Goal: Information Seeking & Learning: Learn about a topic

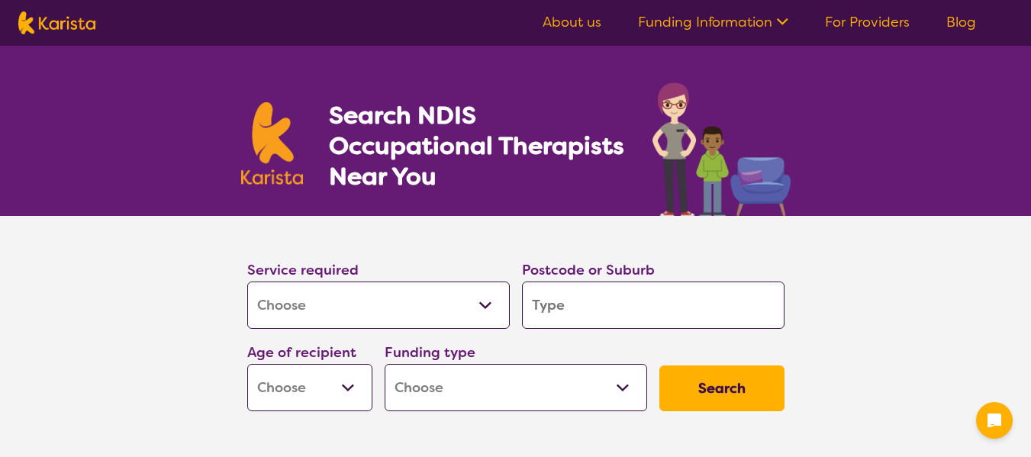
select select "[MEDICAL_DATA]"
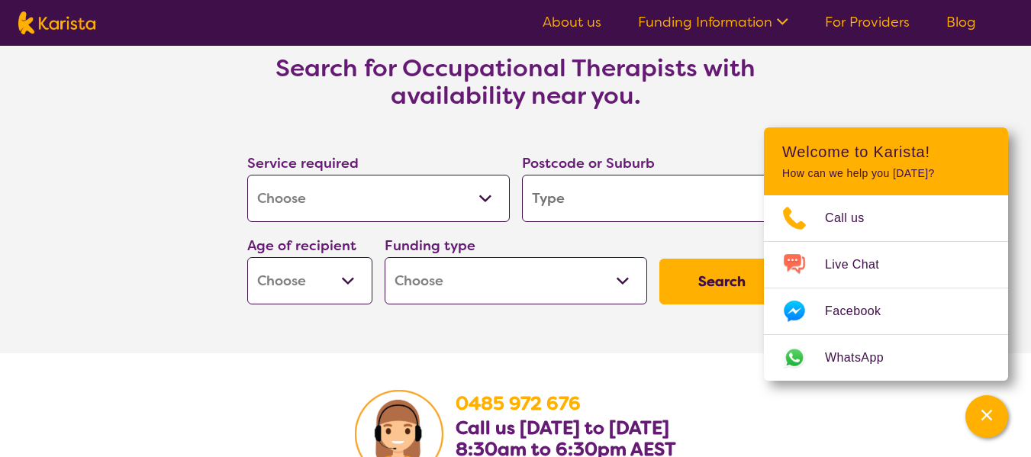
scroll to position [2214, 0]
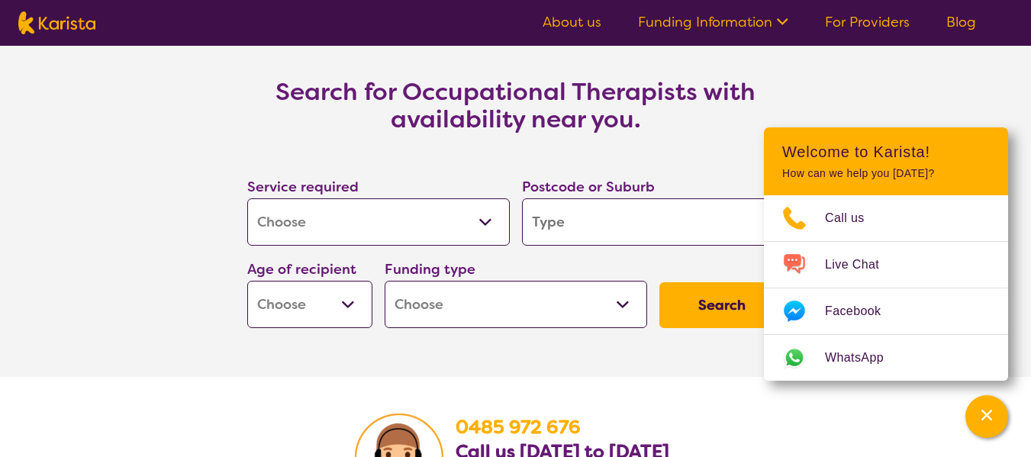
click at [396, 217] on select "Allied Health Assistant Assessment (ADHD or Autism) Behaviour support Counselli…" at bounding box center [378, 221] width 263 height 47
click at [247, 198] on select "Allied Health Assistant Assessment (ADHD or Autism) Behaviour support Counselli…" at bounding box center [378, 221] width 263 height 47
click at [631, 224] on input "search" at bounding box center [653, 221] width 263 height 47
type input "3"
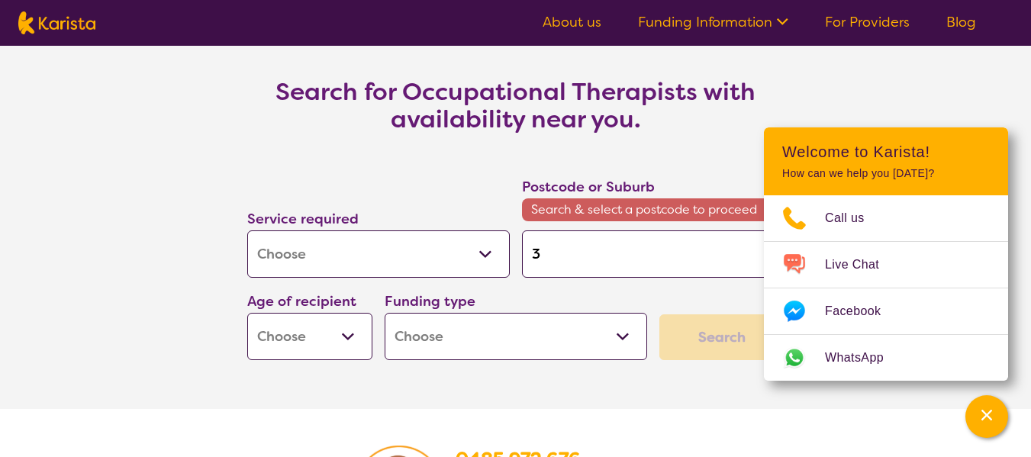
type input "30"
type input "303"
type input "3030"
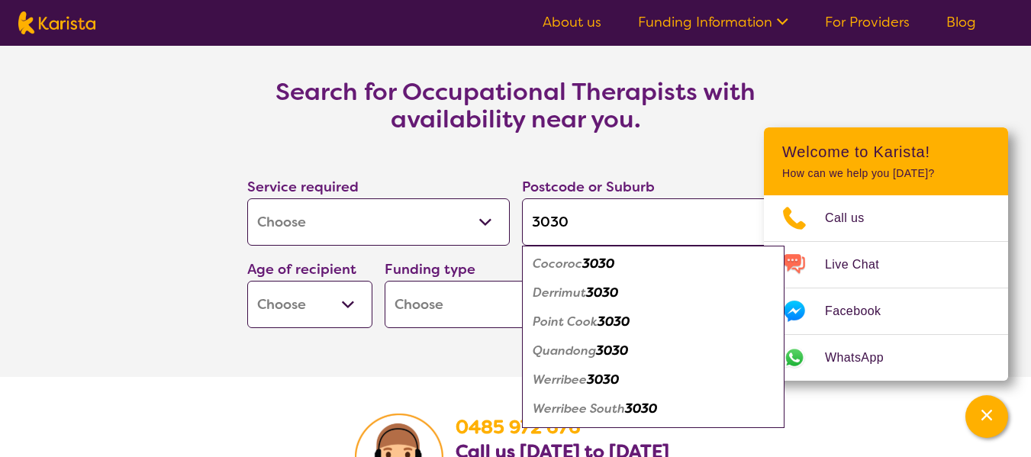
type input "3030"
click at [580, 378] on em "Werribee" at bounding box center [560, 380] width 54 height 16
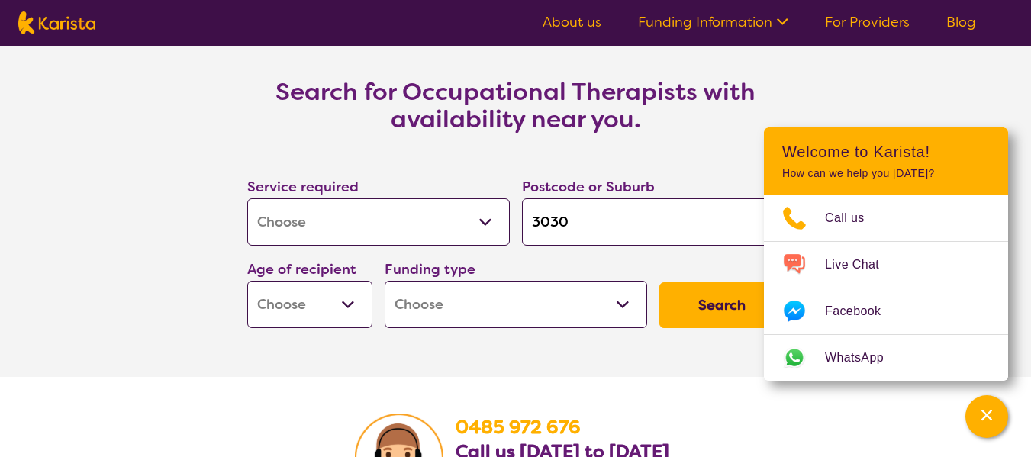
drag, startPoint x: 140, startPoint y: 79, endPoint x: 150, endPoint y: 81, distance: 10.8
click at [140, 79] on section "Search for Occupational Therapists with availability near you. Service required…" at bounding box center [515, 209] width 1031 height 336
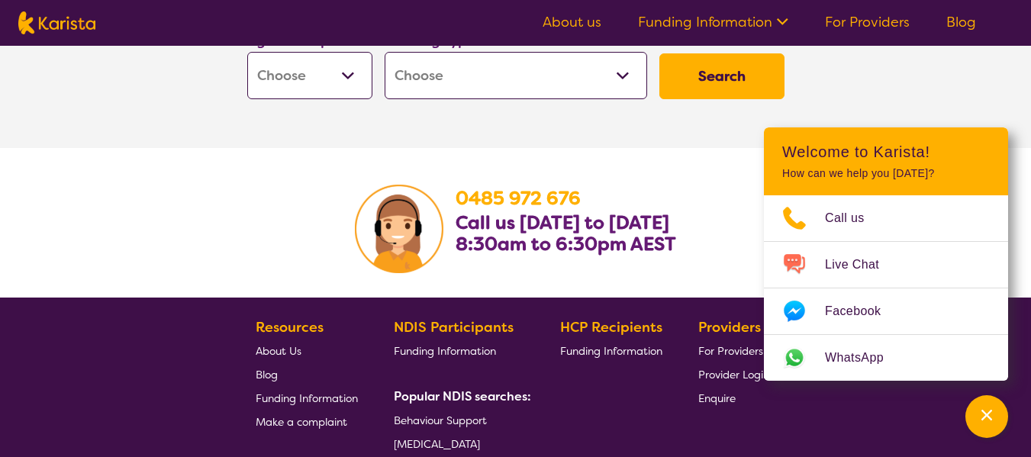
scroll to position [2367, 0]
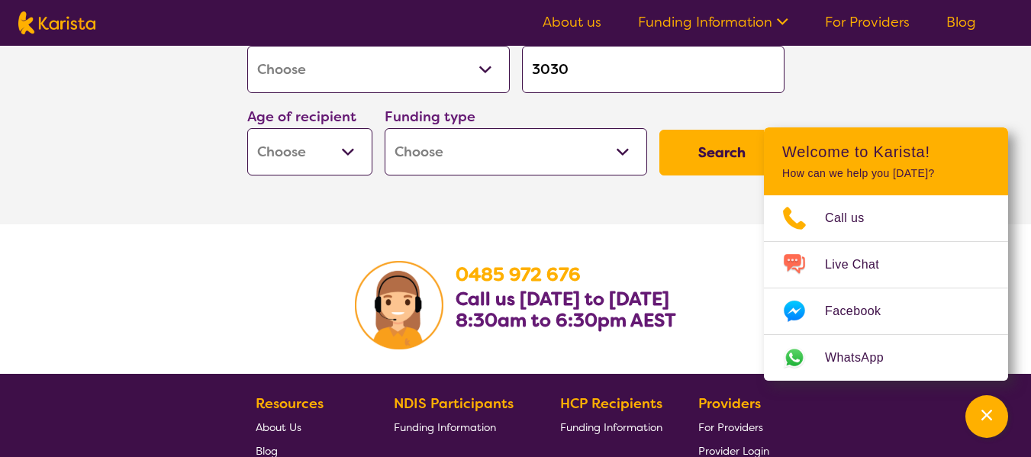
click at [347, 150] on select "Early Childhood - 0 to 9 Child - 10 to 11 Adolescent - 12 to 17 Adult - 18 to 6…" at bounding box center [309, 151] width 125 height 47
select select "CH"
click at [247, 128] on select "Early Childhood - 0 to 9 Child - 10 to 11 Adolescent - 12 to 17 Adult - 18 to 6…" at bounding box center [309, 151] width 125 height 47
select select "CH"
click at [622, 152] on select "Home Care Package (HCP) National Disability Insurance Scheme (NDIS) I don't know" at bounding box center [516, 151] width 263 height 47
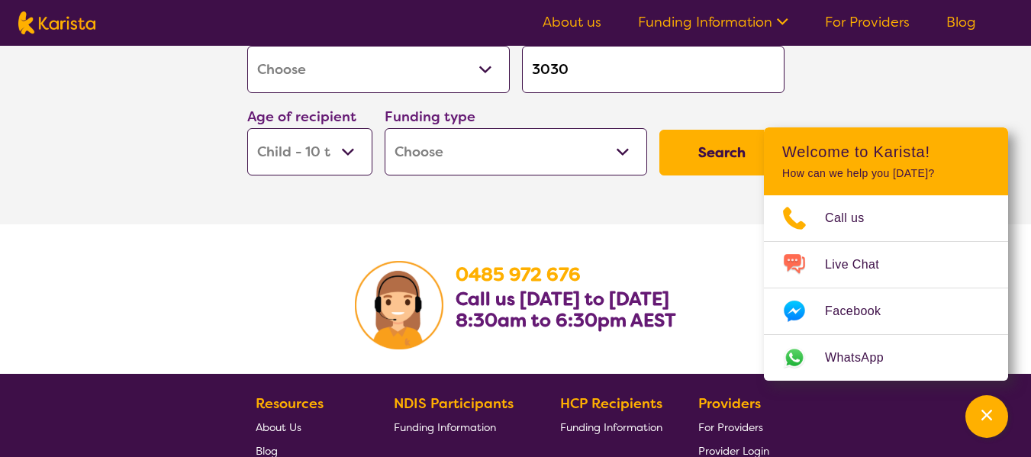
select select "NDIS"
click at [385, 128] on select "Home Care Package (HCP) National Disability Insurance Scheme (NDIS) I don't know" at bounding box center [516, 151] width 263 height 47
select select "NDIS"
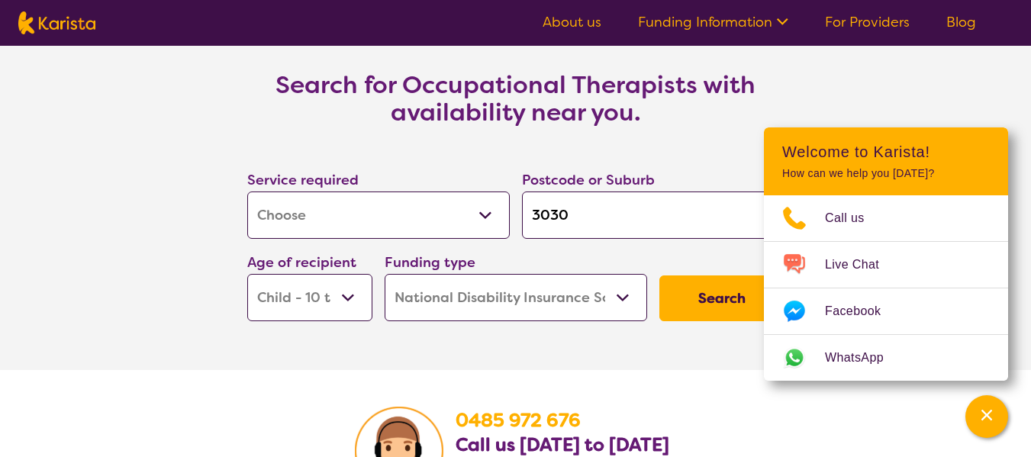
scroll to position [2214, 0]
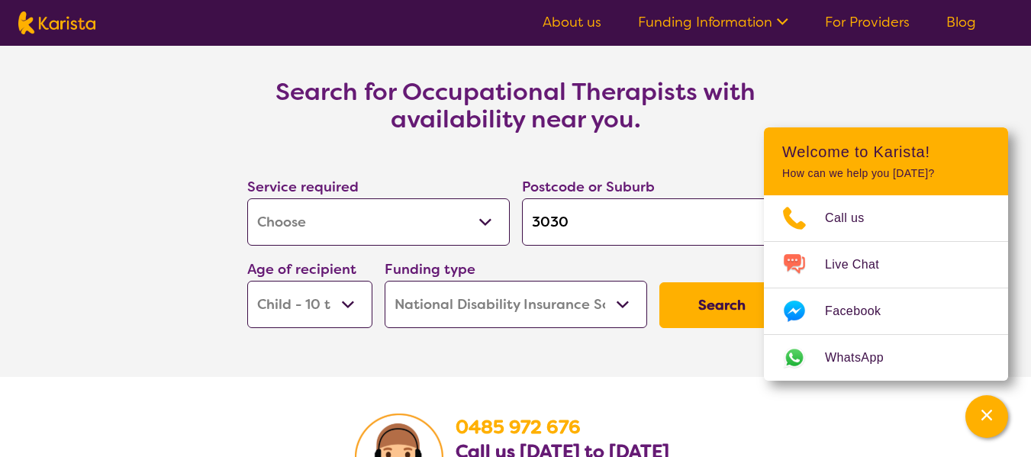
click at [715, 306] on button "Search" at bounding box center [722, 305] width 125 height 46
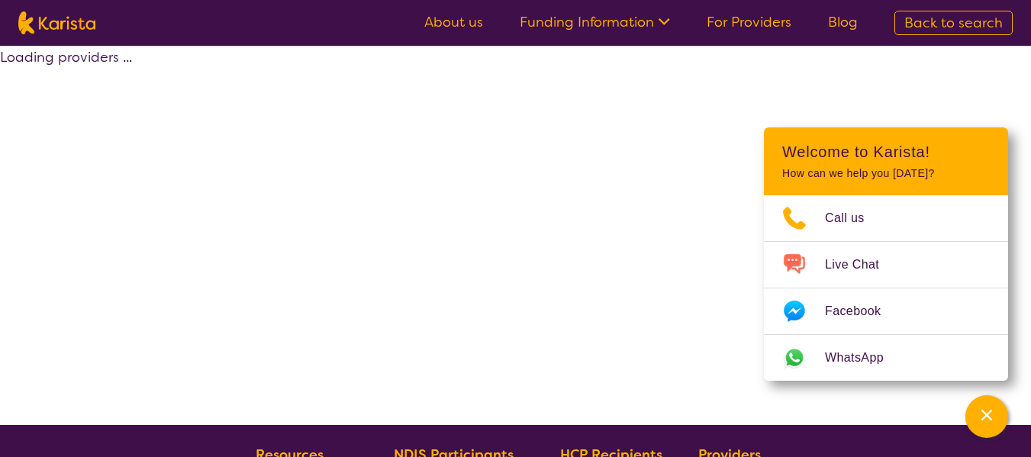
select select "by_score"
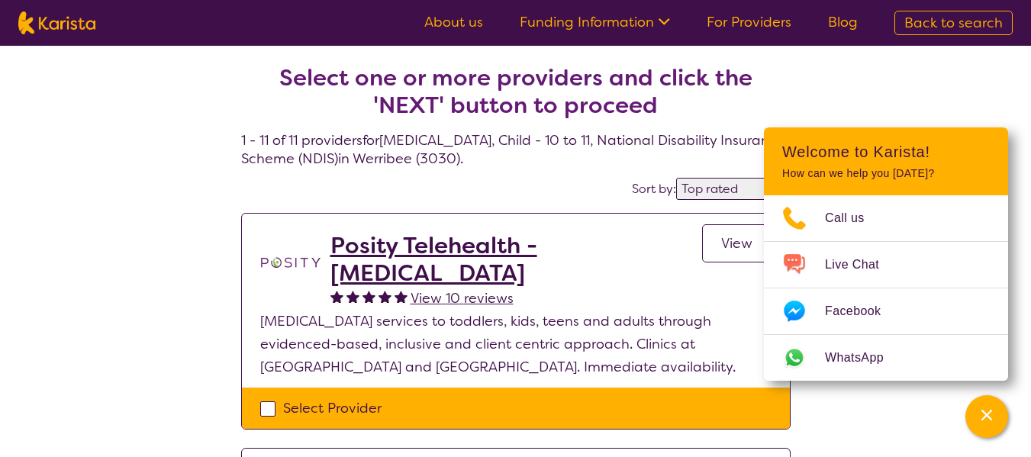
click at [731, 240] on span "View" at bounding box center [736, 243] width 31 height 18
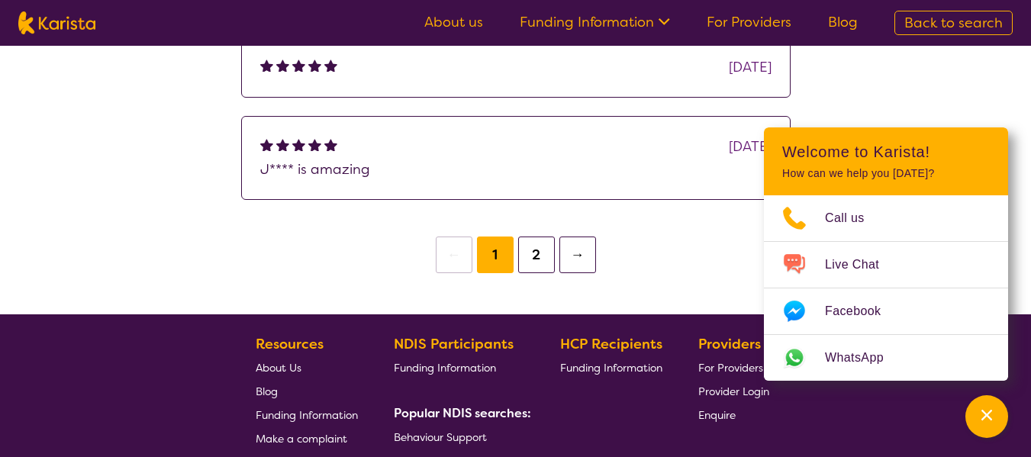
scroll to position [2214, 0]
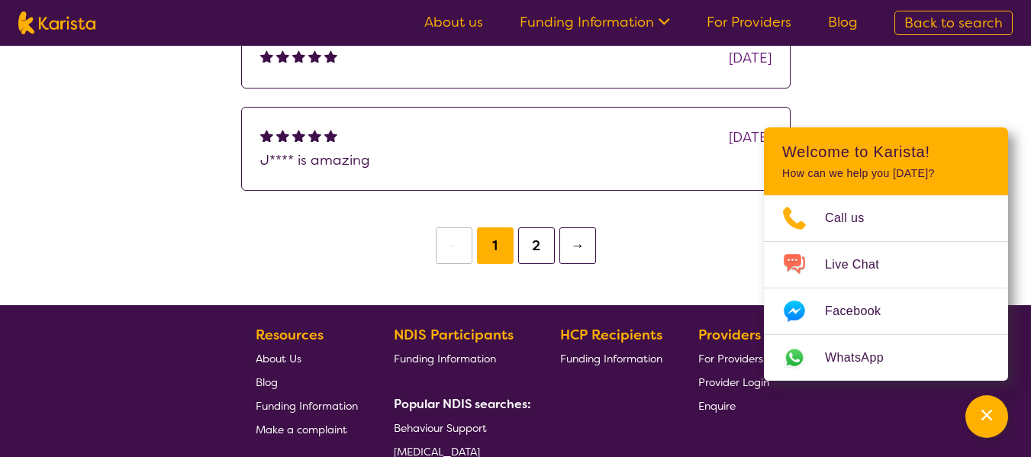
click at [539, 228] on button "2" at bounding box center [536, 246] width 37 height 37
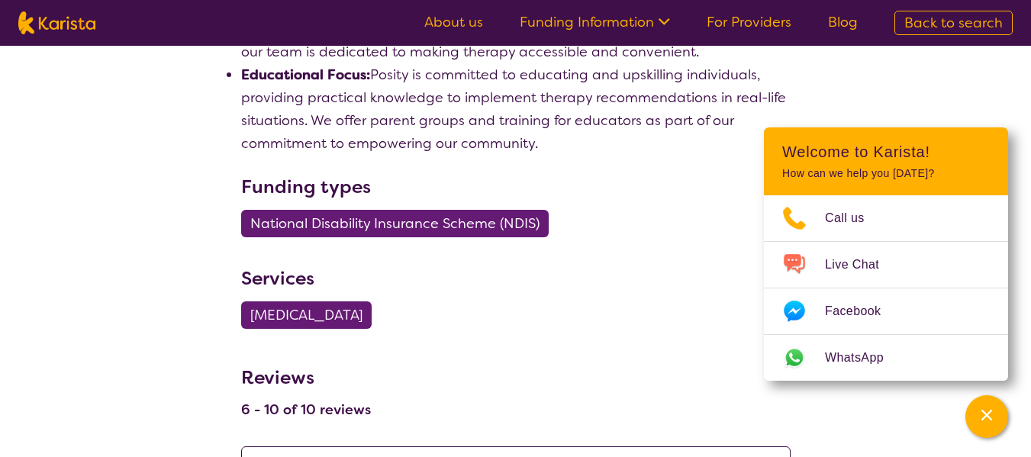
scroll to position [1374, 0]
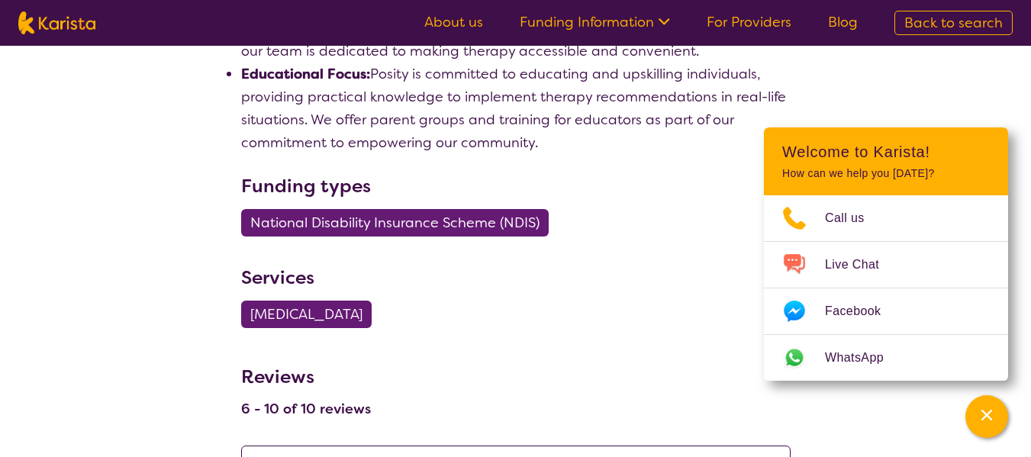
click at [346, 301] on span "[MEDICAL_DATA]" at bounding box center [306, 314] width 112 height 27
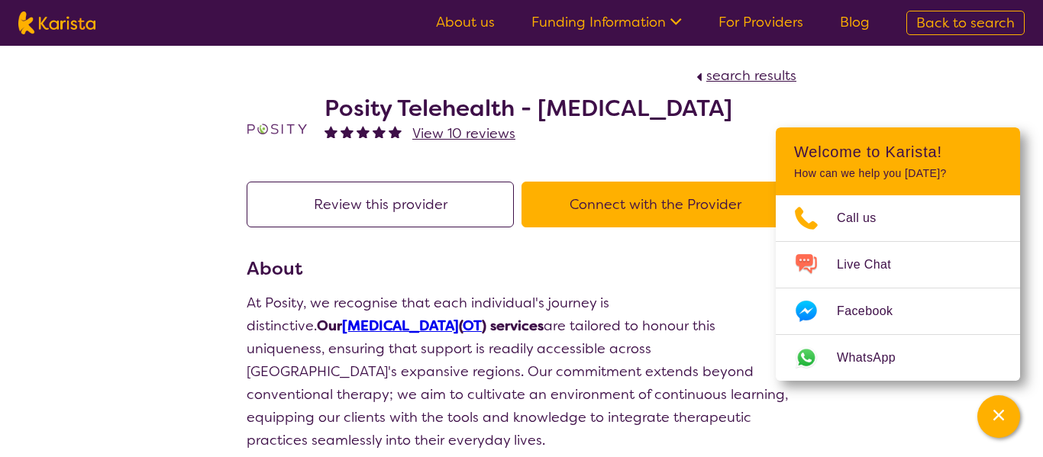
select select "[MEDICAL_DATA]"
select select "CH"
select select "NDIS"
select select "[MEDICAL_DATA]"
select select "CH"
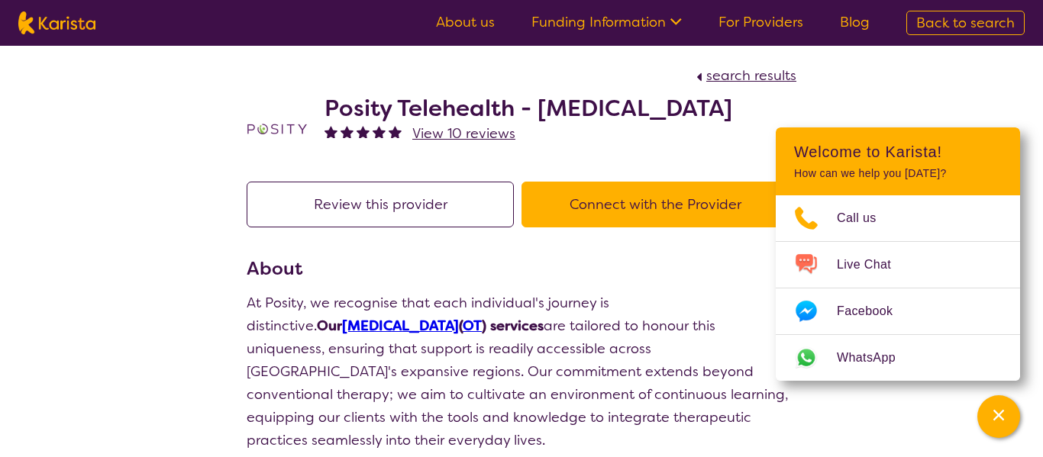
select select "NDIS"
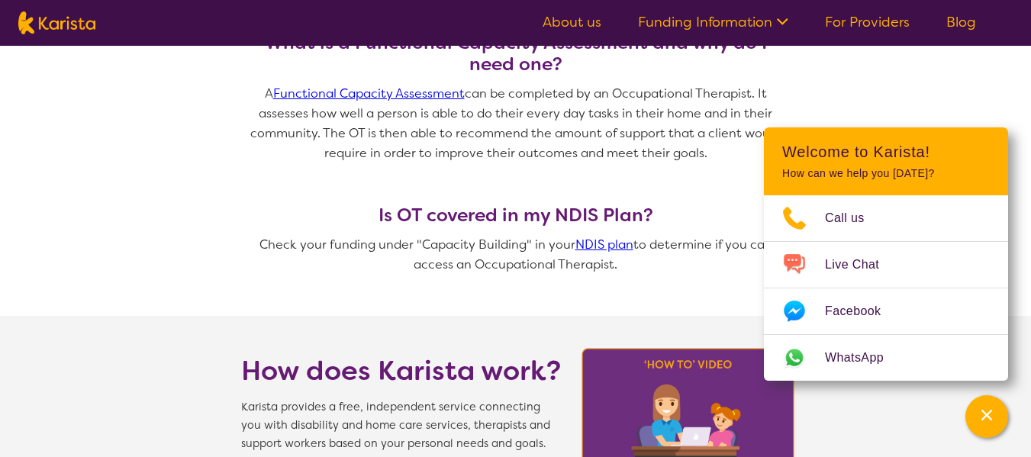
scroll to position [1221, 0]
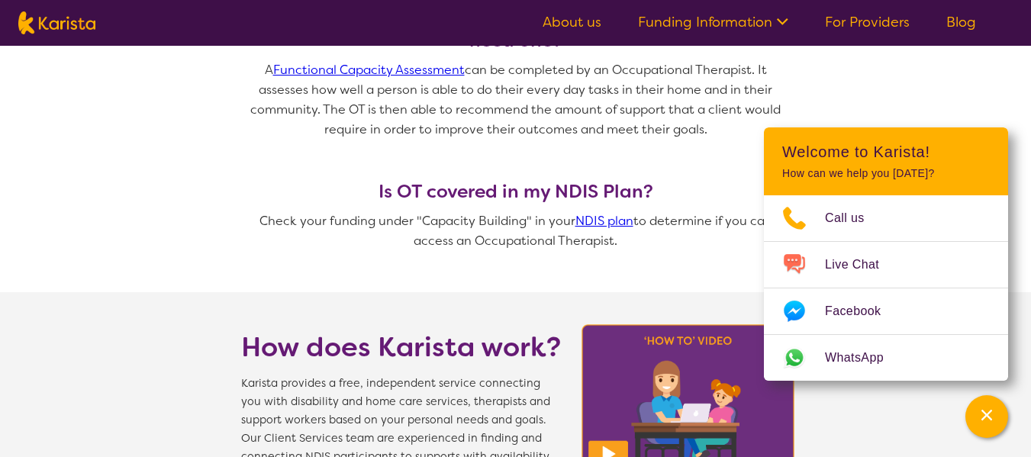
click at [857, 22] on link "For Providers" at bounding box center [867, 22] width 85 height 18
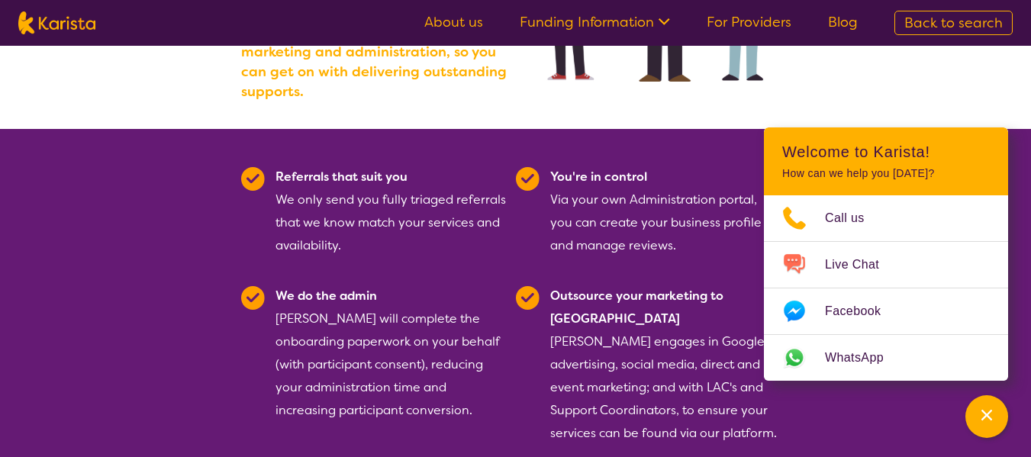
scroll to position [305, 0]
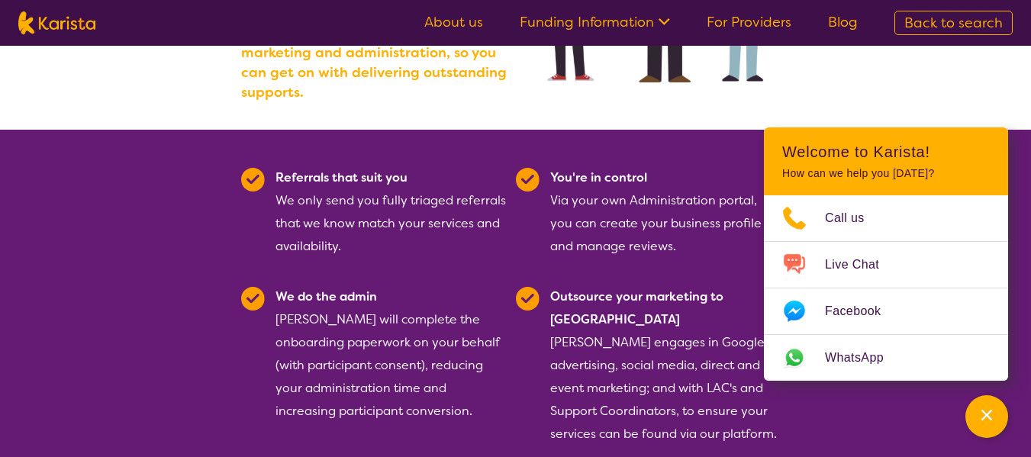
click at [453, 25] on link "About us" at bounding box center [453, 22] width 59 height 18
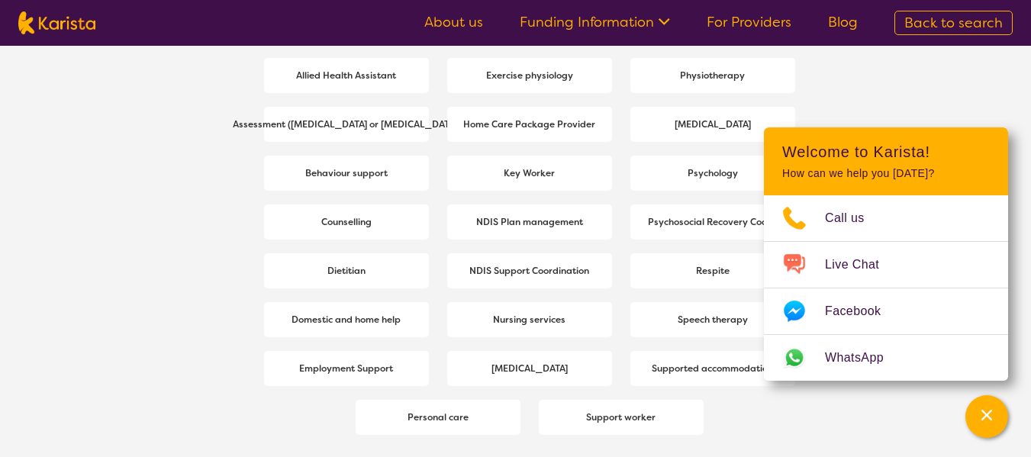
scroll to position [2138, 0]
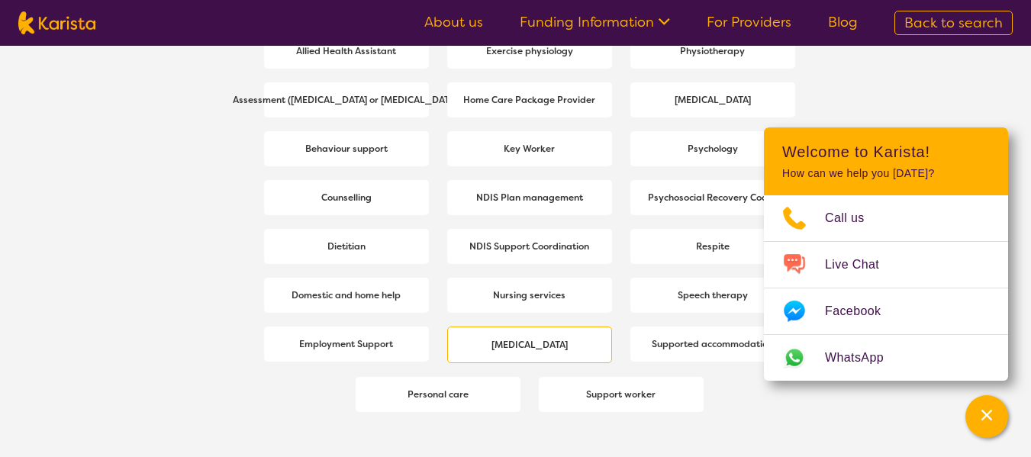
click at [505, 342] on b "[MEDICAL_DATA]" at bounding box center [530, 345] width 76 height 12
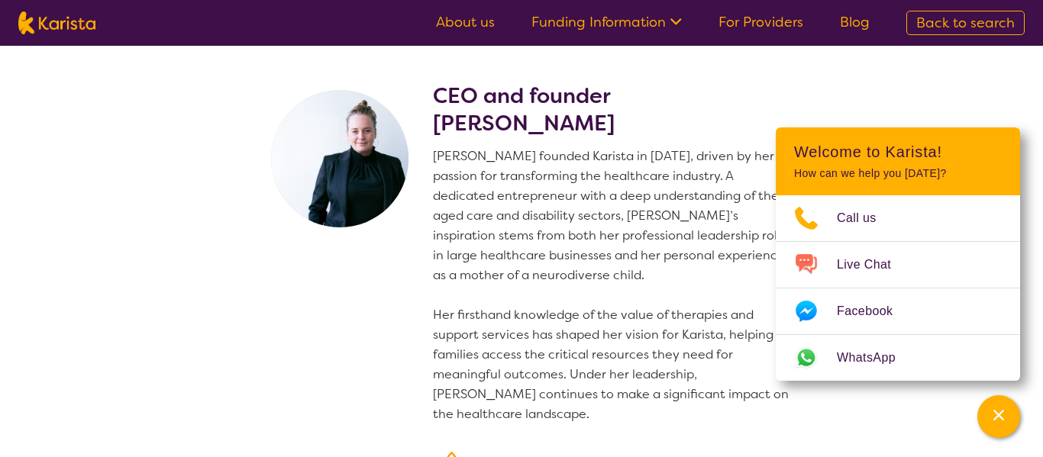
select select "[MEDICAL_DATA]"
select select "CH"
select select "NDIS"
select select "[MEDICAL_DATA]"
select select "CH"
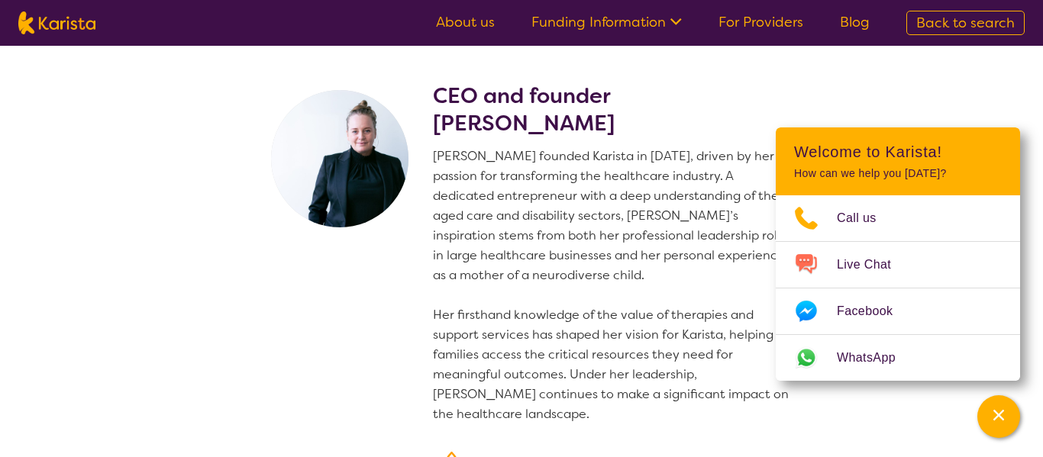
select select "NDIS"
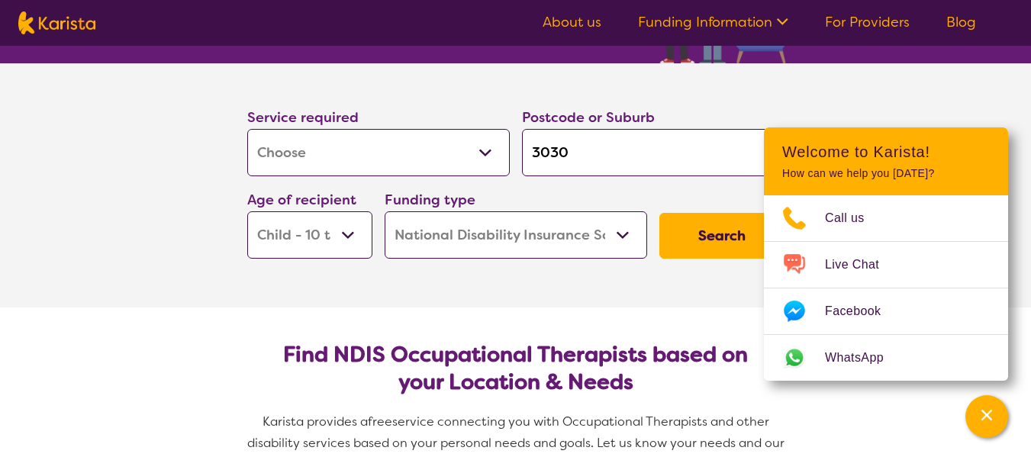
scroll to position [229, 0]
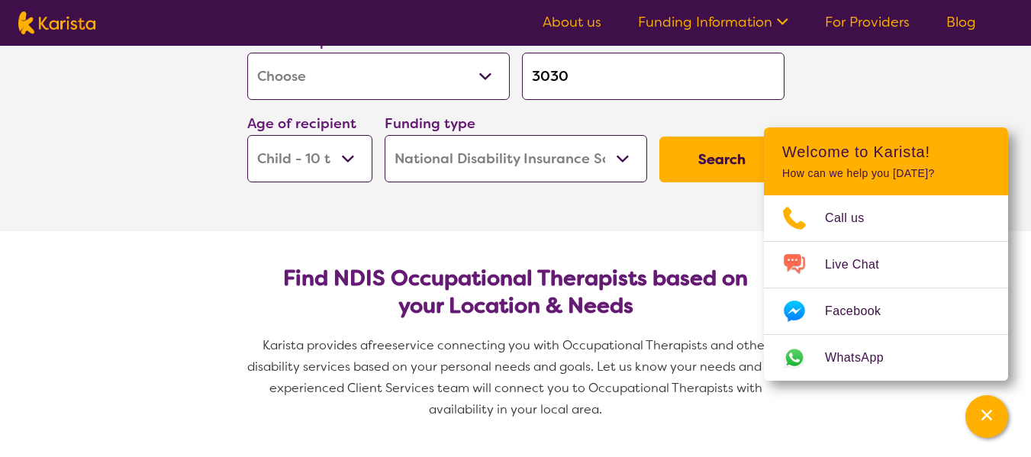
click at [720, 164] on button "Search" at bounding box center [722, 160] width 125 height 46
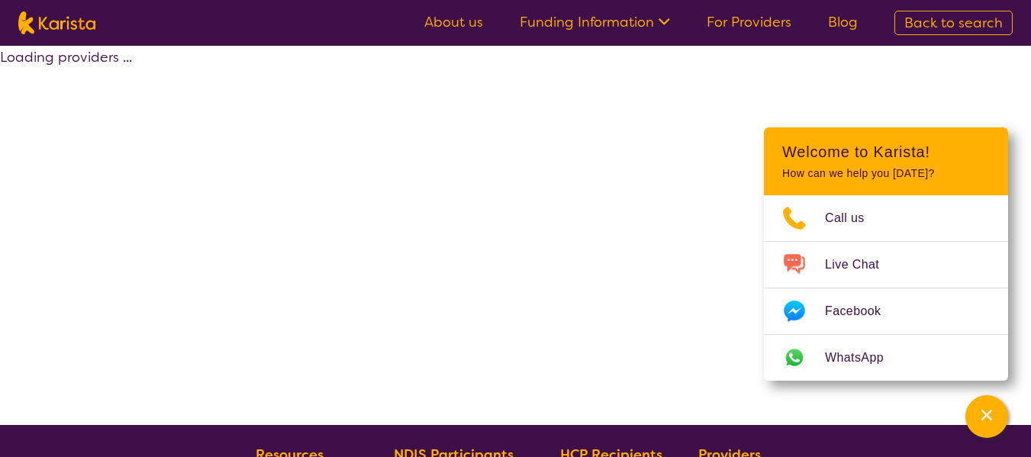
select select "by_score"
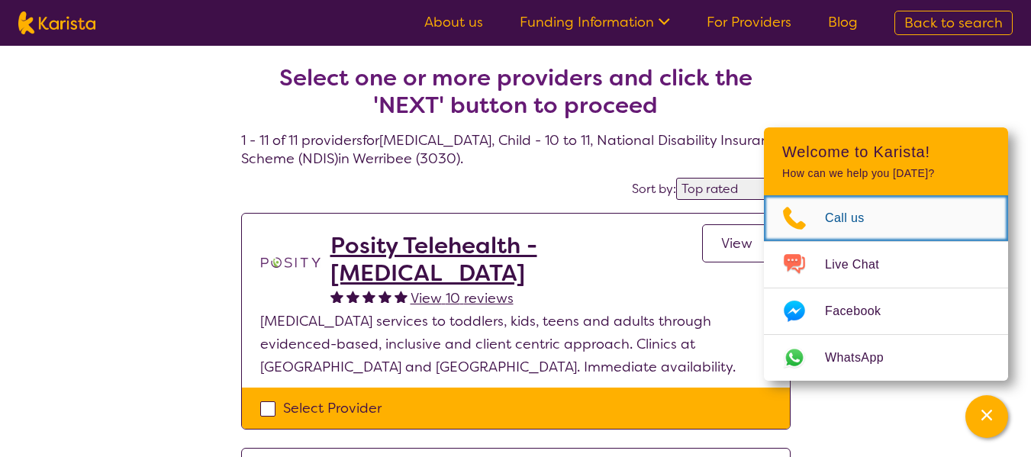
click at [839, 219] on span "Call us" at bounding box center [854, 218] width 58 height 23
click at [847, 220] on span "Call us" at bounding box center [854, 218] width 58 height 23
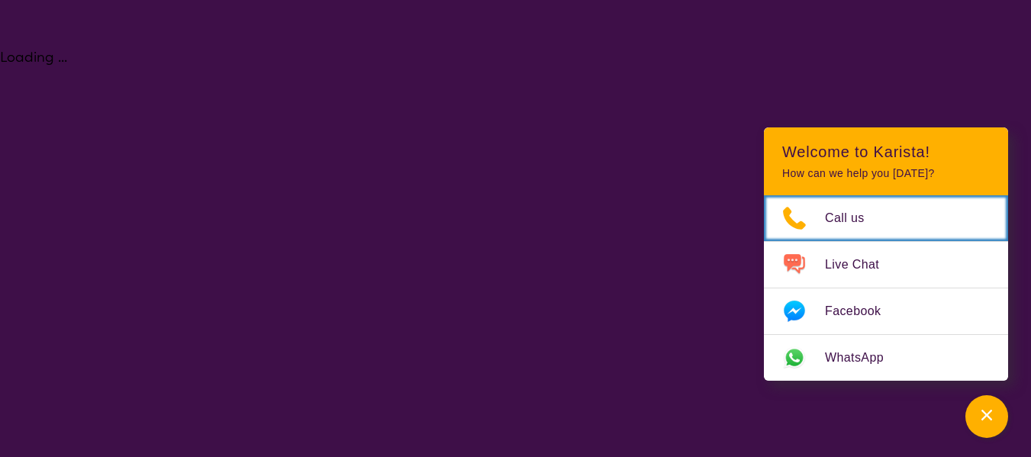
select select "[MEDICAL_DATA]"
select select "CH"
select select "NDIS"
select select "[MEDICAL_DATA]"
select select "CH"
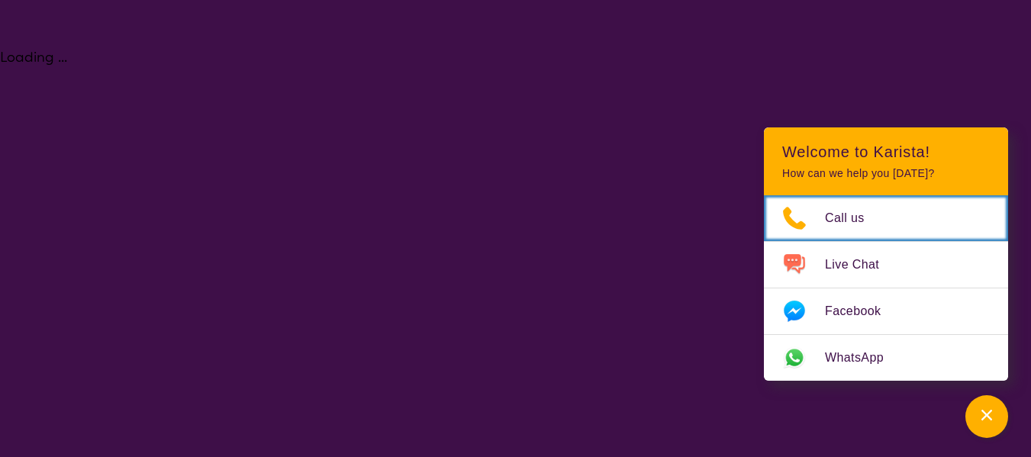
select select "NDIS"
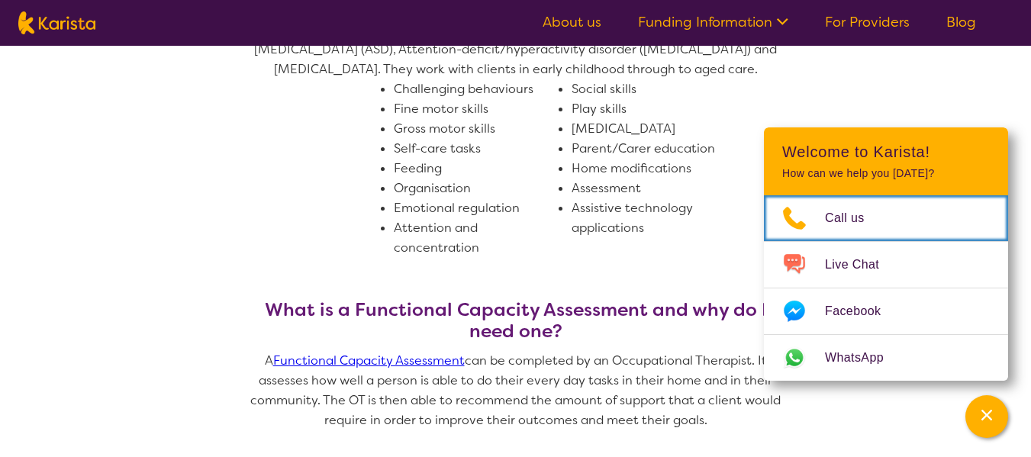
scroll to position [916, 0]
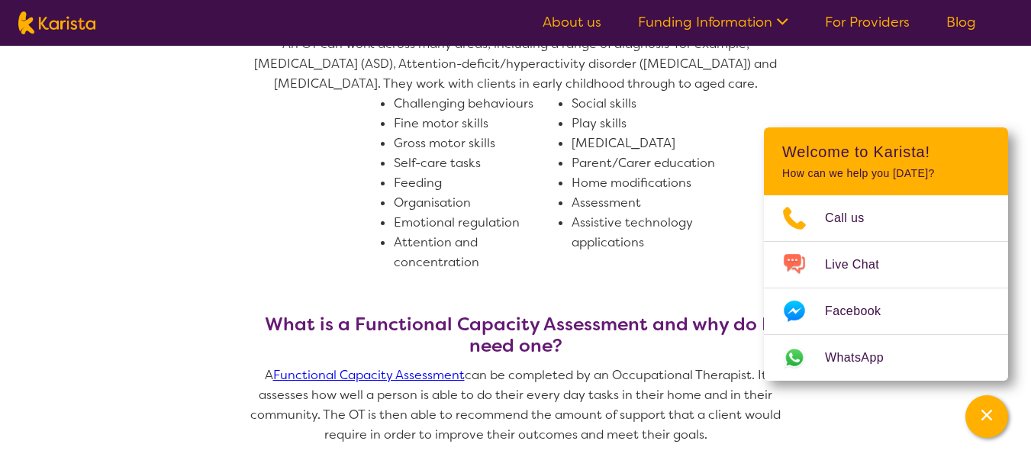
click at [861, 22] on link "For Providers" at bounding box center [867, 22] width 85 height 18
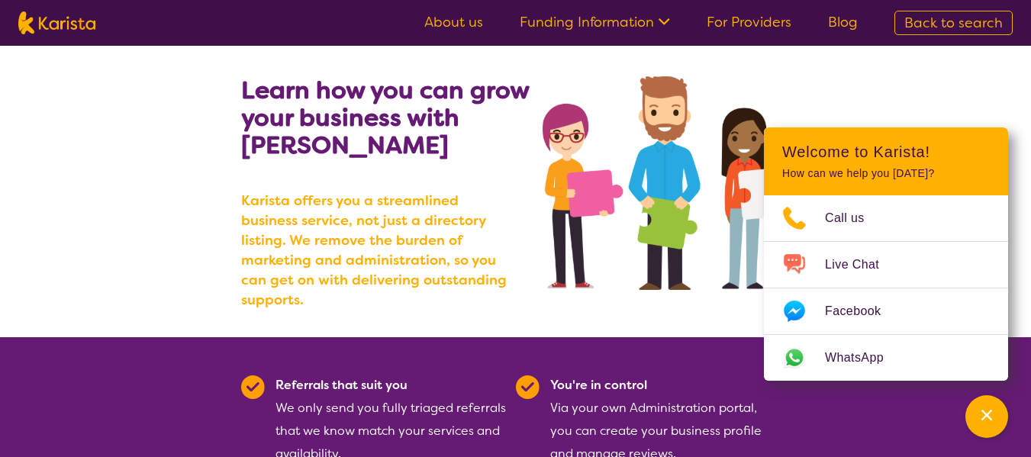
scroll to position [76, 0]
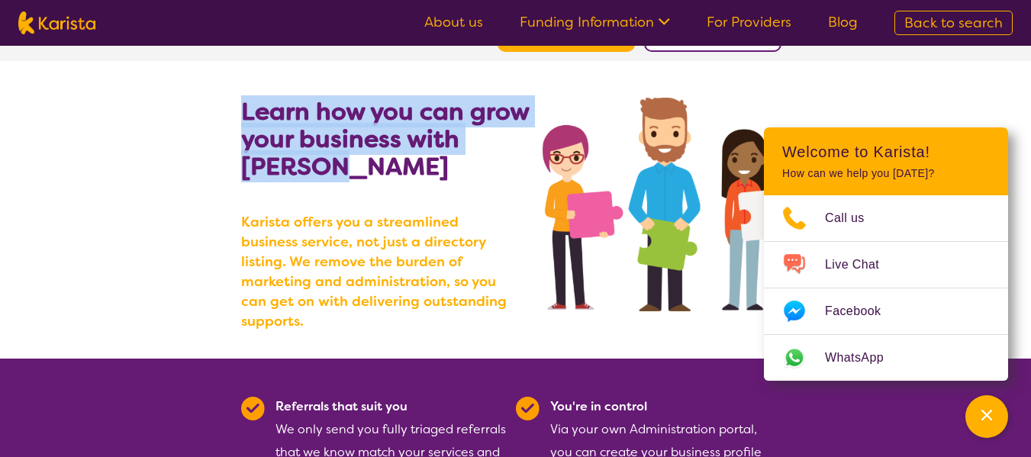
drag, startPoint x: 241, startPoint y: 105, endPoint x: 325, endPoint y: 171, distance: 106.6
click at [325, 171] on b "Learn how you can grow your business with [PERSON_NAME]" at bounding box center [385, 138] width 288 height 87
copy b "Learn how you can grow your business with [PERSON_NAME]"
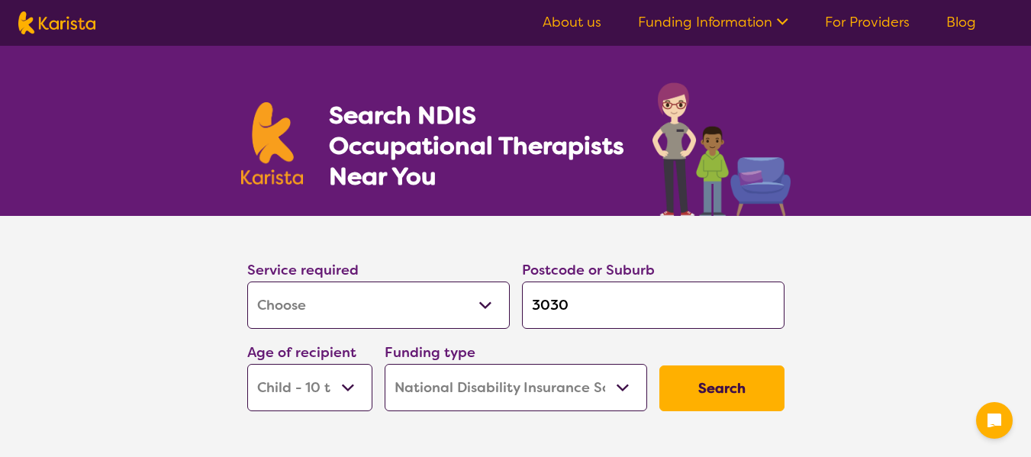
select select "[MEDICAL_DATA]"
select select "CH"
select select "NDIS"
select select "[MEDICAL_DATA]"
select select "CH"
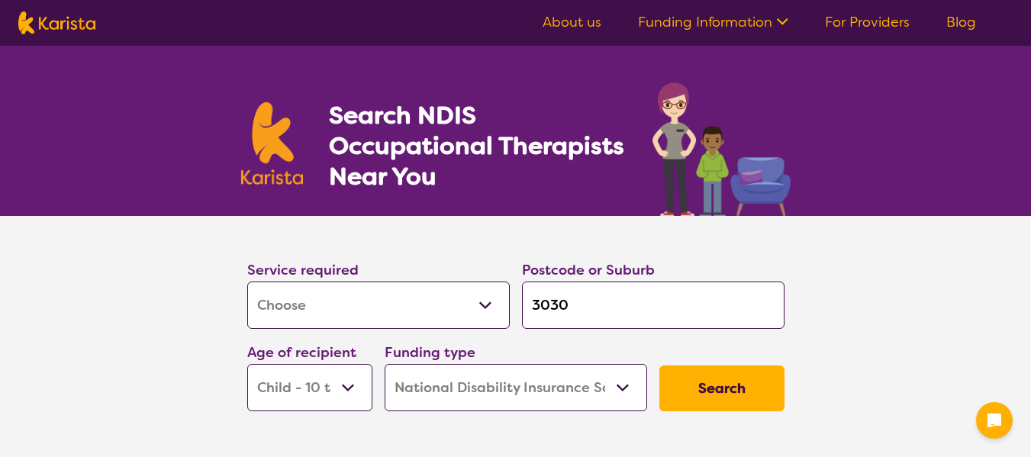
select select "NDIS"
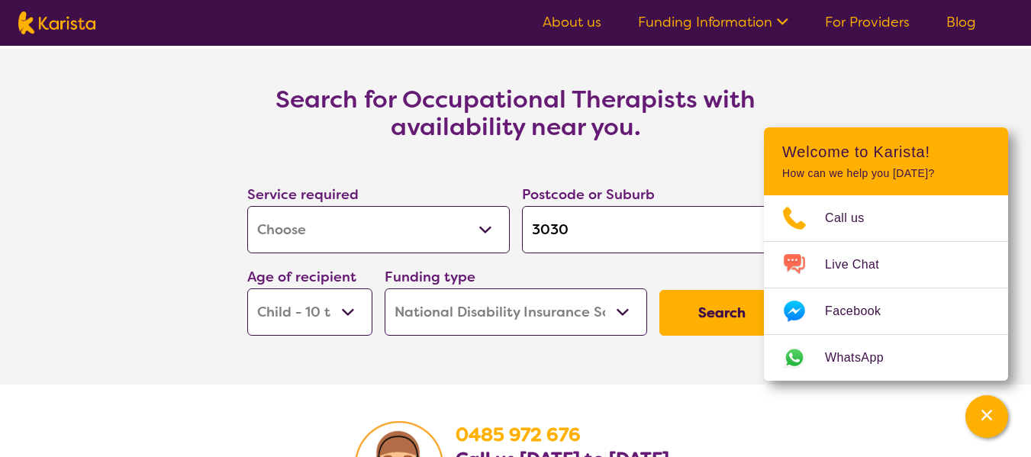
scroll to position [2367, 0]
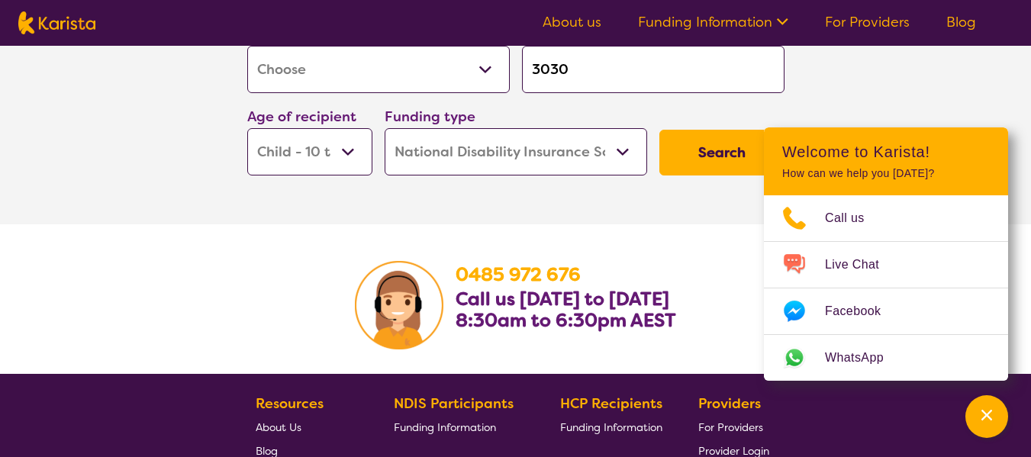
drag, startPoint x: 863, startPoint y: 21, endPoint x: 855, endPoint y: 32, distance: 13.8
click at [863, 20] on link "For Providers" at bounding box center [867, 22] width 85 height 18
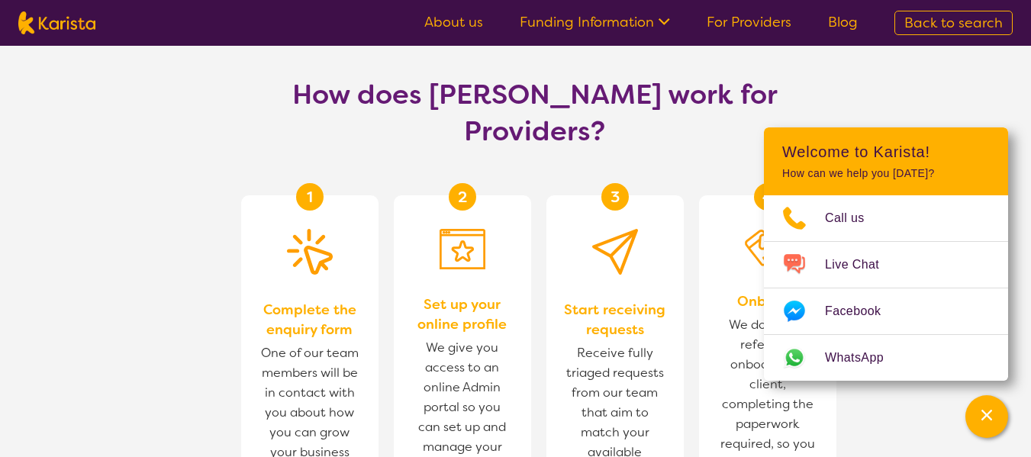
scroll to position [916, 0]
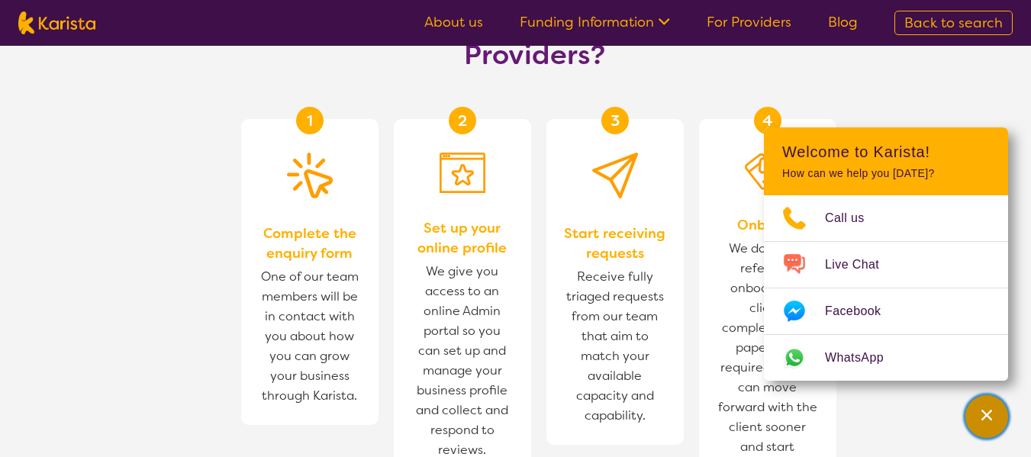
click at [991, 415] on icon "Channel Menu" at bounding box center [986, 415] width 15 height 15
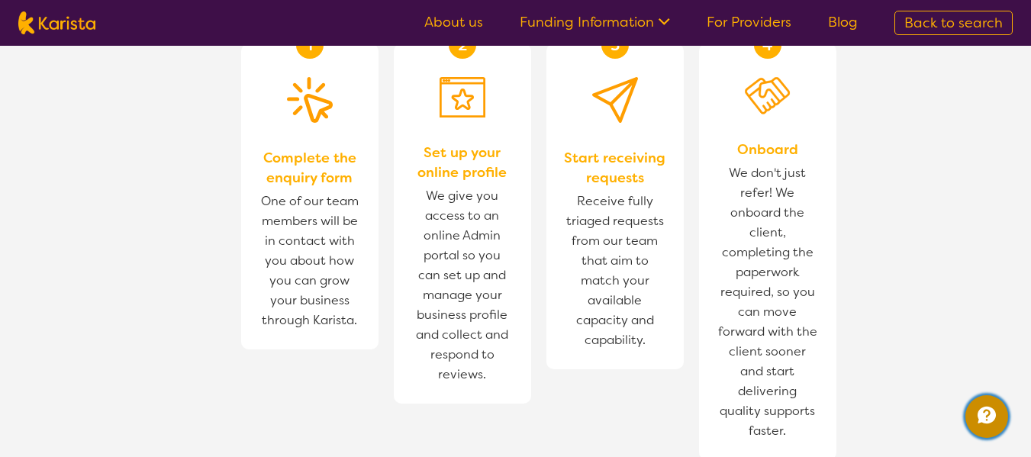
scroll to position [992, 0]
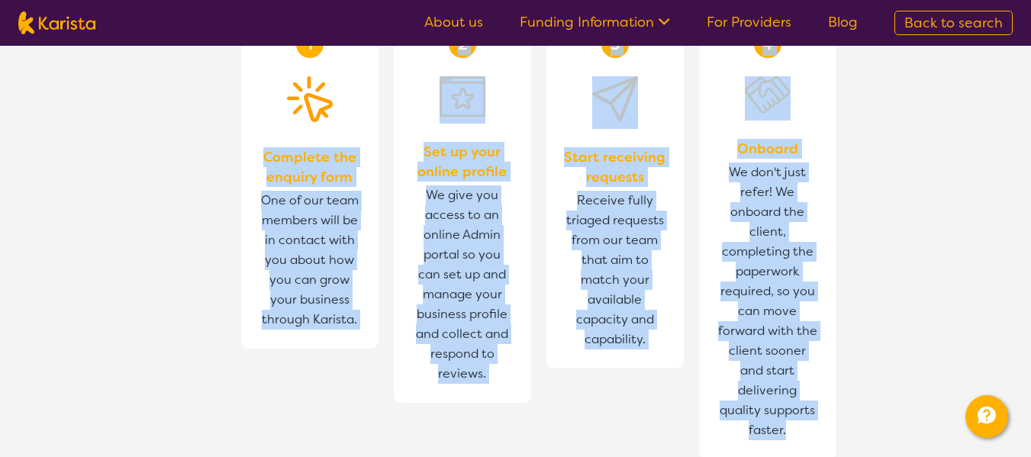
drag, startPoint x: 265, startPoint y: 76, endPoint x: 801, endPoint y: 360, distance: 606.5
click at [801, 360] on section "1 Complete the enquiry form One of our team members will be in contact with you…" at bounding box center [516, 232] width 586 height 453
copy section "Complete the enquiry form One of our team members will be in contact with you a…"
